Goal: Transaction & Acquisition: Purchase product/service

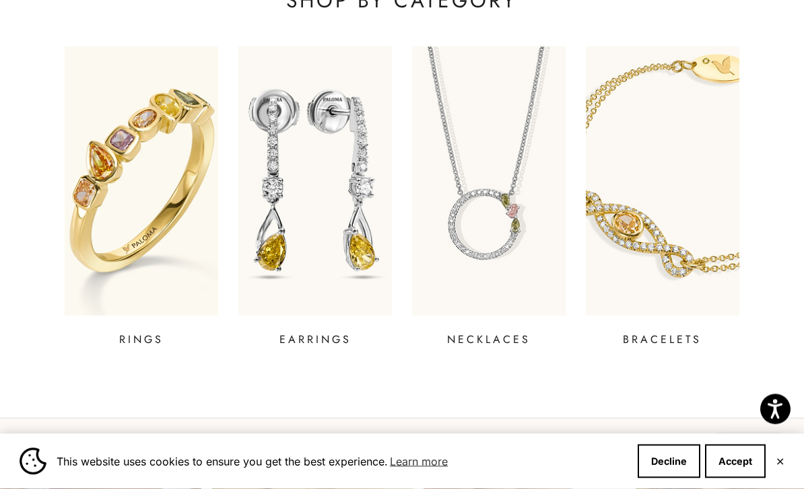
scroll to position [457, 0]
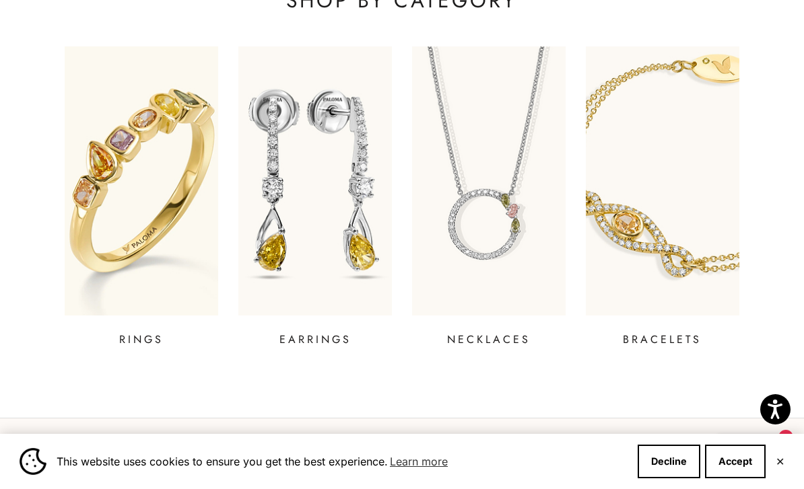
click at [344, 260] on img at bounding box center [314, 180] width 153 height 269
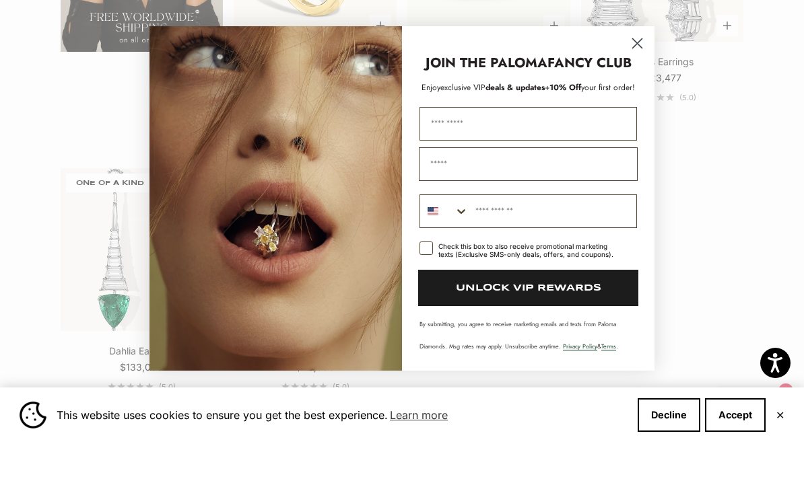
scroll to position [2299, 0]
click at [633, 78] on circle "Close dialog" at bounding box center [637, 89] width 22 height 22
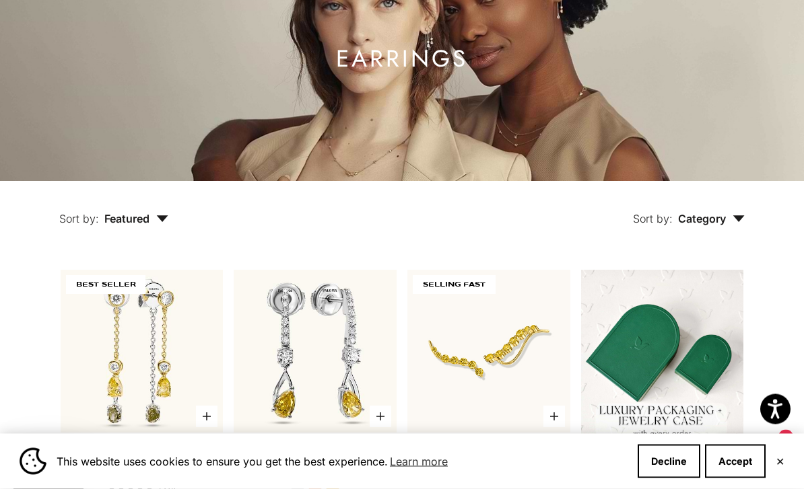
scroll to position [0, 0]
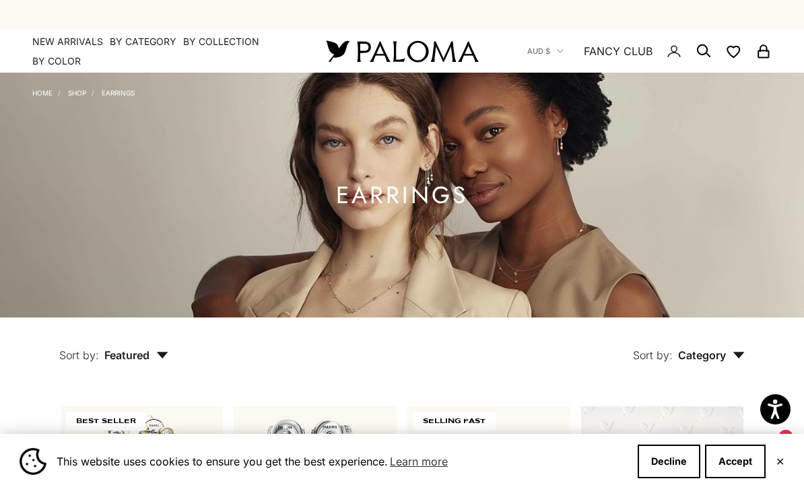
click at [141, 46] on summary "By Category" at bounding box center [143, 41] width 67 height 13
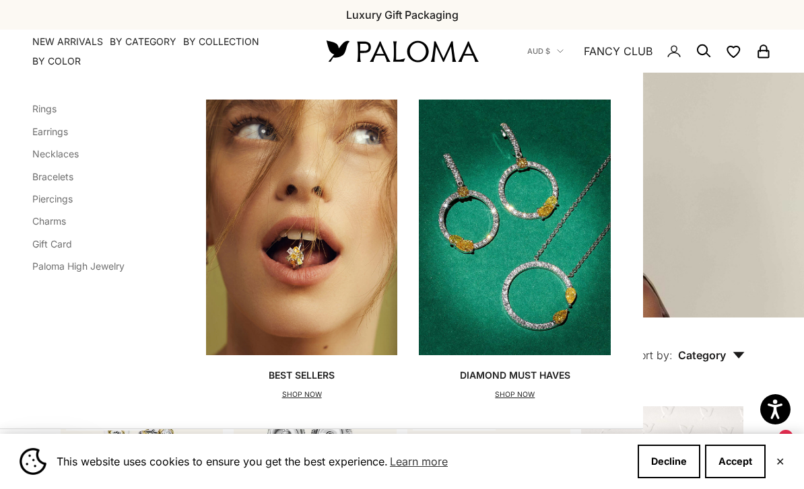
click at [36, 109] on link "Rings" at bounding box center [44, 108] width 24 height 11
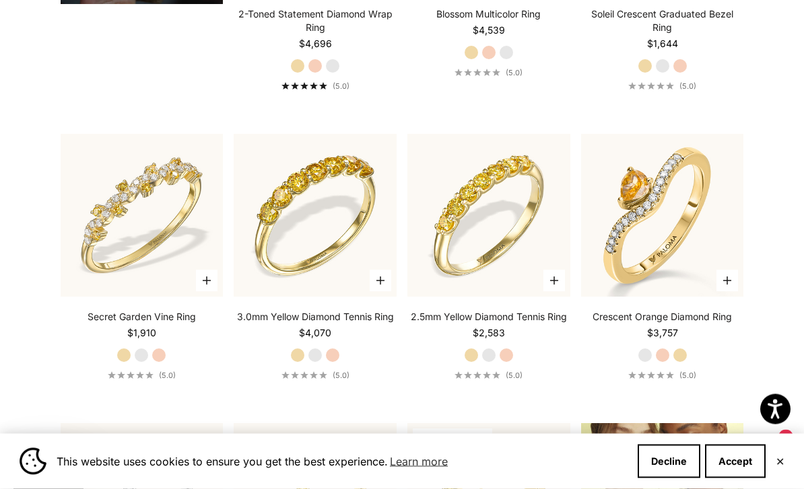
scroll to position [1167, 0]
click at [142, 271] on img at bounding box center [141, 215] width 179 height 179
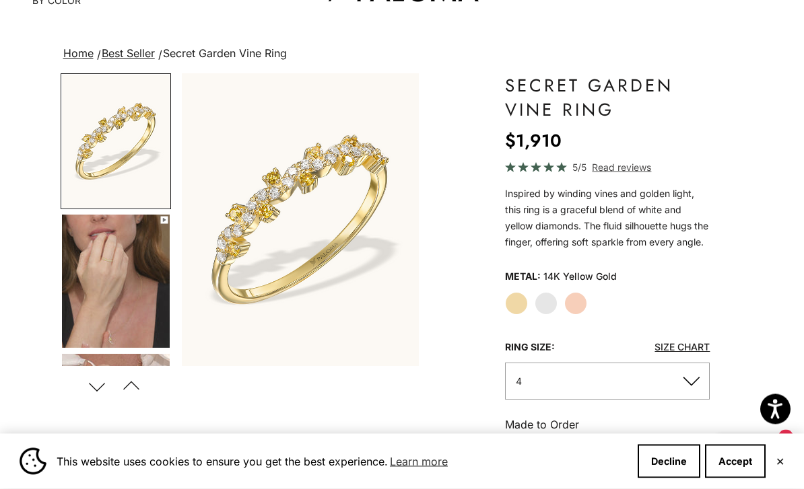
scroll to position [87, 0]
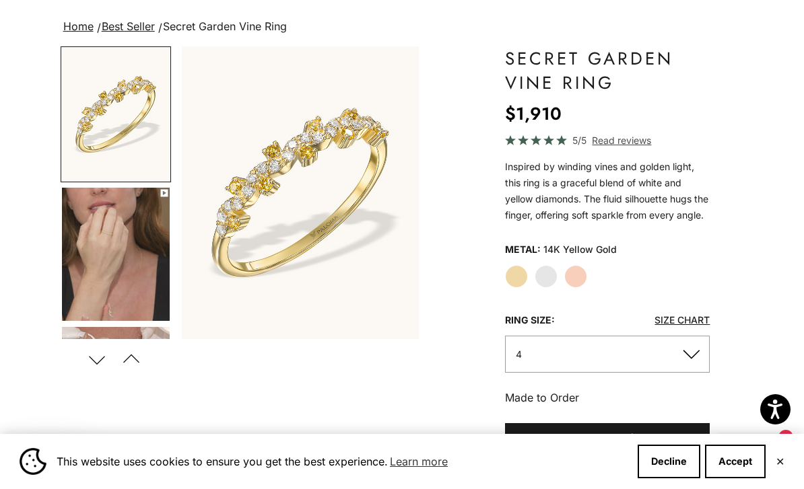
click at [551, 286] on label "White Gold" at bounding box center [545, 276] width 23 height 23
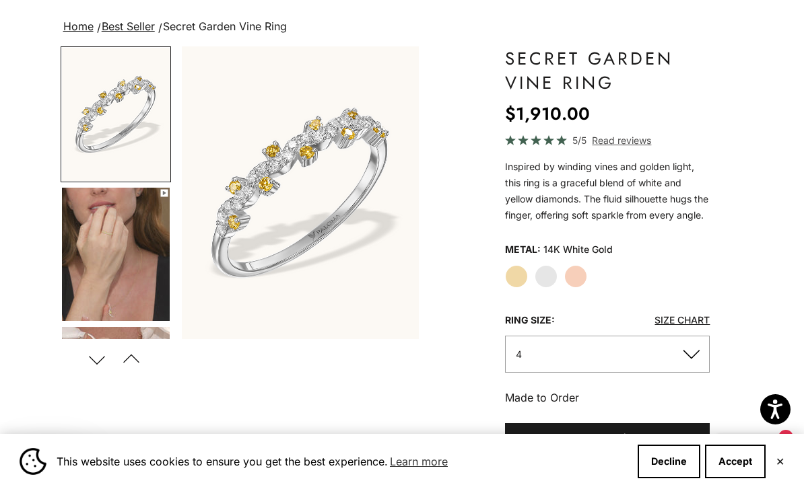
click at [577, 288] on label "Rose Gold" at bounding box center [575, 276] width 23 height 23
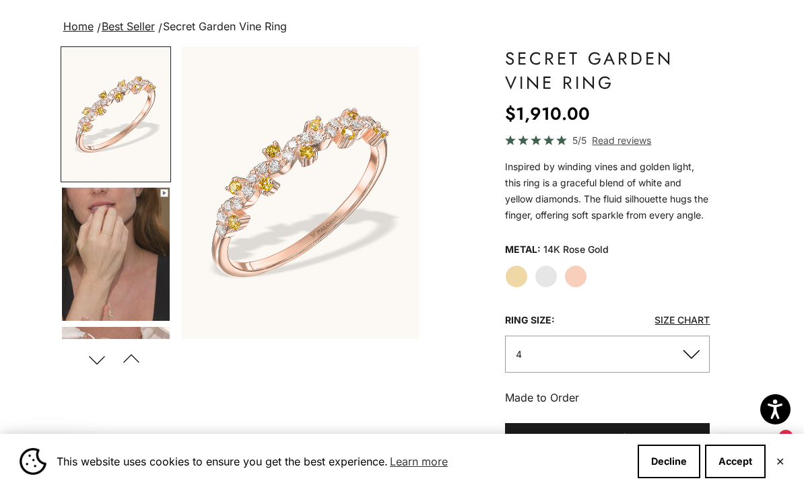
click at [540, 288] on label "White Gold" at bounding box center [545, 276] width 23 height 23
